Goal: Check status: Check status

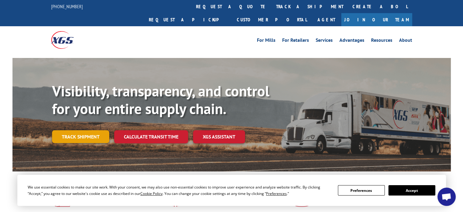
click at [83, 130] on link "Track shipment" at bounding box center [80, 136] width 57 height 13
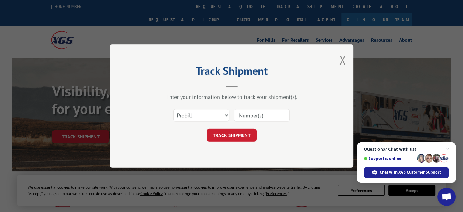
paste input "16462711SC1"
type input "16462711SC1"
click at [227, 133] on button "TRACK SHIPMENT" at bounding box center [232, 135] width 50 height 13
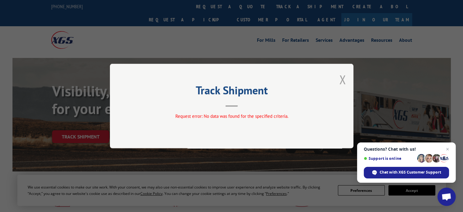
click at [342, 79] on button "Close modal" at bounding box center [342, 79] width 7 height 16
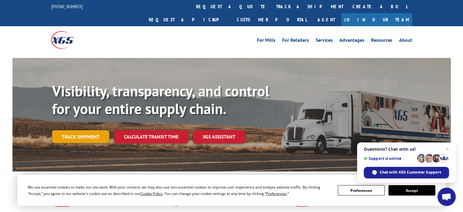
click at [90, 130] on link "Track shipment" at bounding box center [80, 136] width 57 height 13
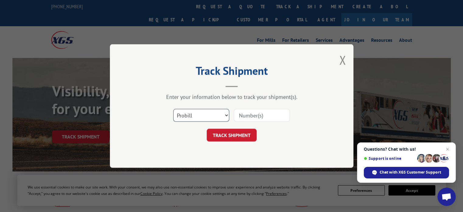
click at [225, 112] on select "Select category... Probill BOL PO" at bounding box center [201, 115] width 56 height 13
select select "bol"
click at [173, 109] on select "Select category... Probill BOL PO" at bounding box center [201, 115] width 56 height 13
drag, startPoint x: 269, startPoint y: 115, endPoint x: 244, endPoint y: 118, distance: 25.1
click at [244, 118] on input at bounding box center [262, 115] width 56 height 13
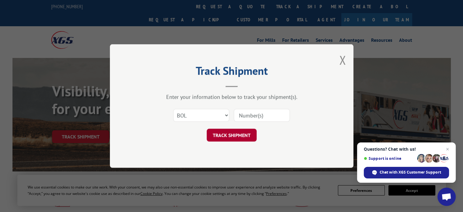
type input "16462711SC1"
click at [238, 136] on button "TRACK SHIPMENT" at bounding box center [232, 135] width 50 height 13
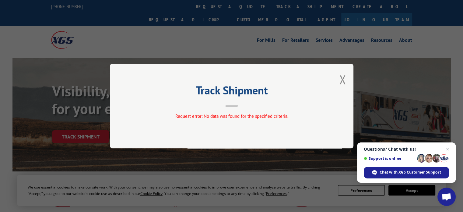
click at [336, 76] on div "Track Shipment Request error: No data was found for the specified criteria." at bounding box center [232, 106] width 244 height 84
click at [349, 78] on div "Track Shipment Request error: No data was found for the specified criteria." at bounding box center [232, 106] width 244 height 84
click at [343, 78] on button "Close modal" at bounding box center [342, 79] width 7 height 16
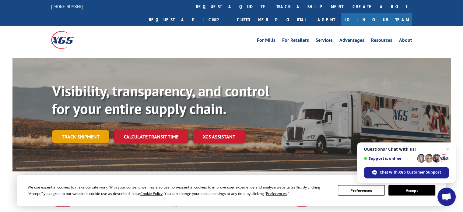
click at [87, 130] on link "Track shipment" at bounding box center [80, 136] width 57 height 13
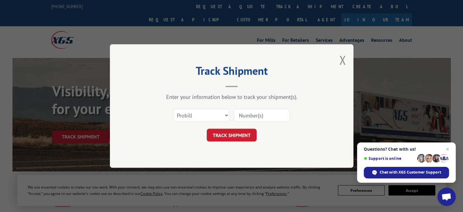
click at [230, 112] on div "Select category... Probill BOL PO" at bounding box center [231, 115] width 183 height 20
click at [225, 114] on select "Select category... Probill BOL PO" at bounding box center [201, 115] width 56 height 13
select select "po"
click at [173, 109] on select "Select category... Probill BOL PO" at bounding box center [201, 115] width 56 height 13
click at [259, 118] on input at bounding box center [262, 115] width 56 height 13
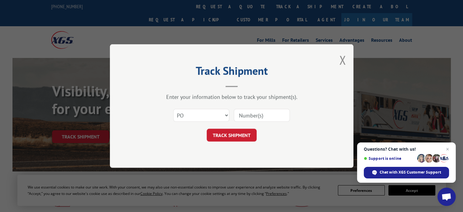
drag, startPoint x: 259, startPoint y: 118, endPoint x: 240, endPoint y: 111, distance: 20.6
click at [240, 111] on input at bounding box center [262, 115] width 56 height 13
type input "16462711SC1"
click at [239, 133] on button "TRACK SHIPMENT" at bounding box center [232, 135] width 50 height 13
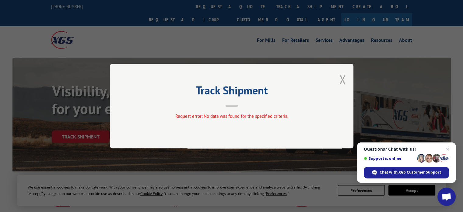
click at [340, 77] on button "Close modal" at bounding box center [342, 79] width 7 height 16
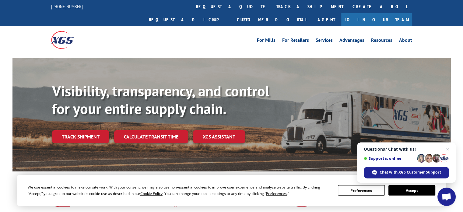
click at [82, 130] on link "Track shipment" at bounding box center [80, 136] width 57 height 13
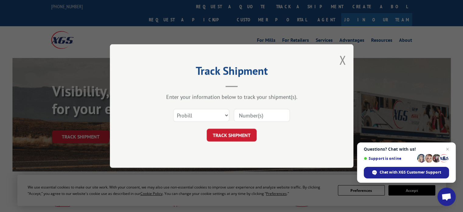
paste input "1000961017"
type input "1000961017"
click at [230, 137] on button "TRACK SHIPMENT" at bounding box center [232, 135] width 50 height 13
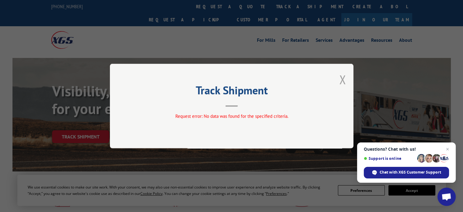
click at [343, 80] on button "Close modal" at bounding box center [342, 79] width 7 height 16
